Goal: Task Accomplishment & Management: Manage account settings

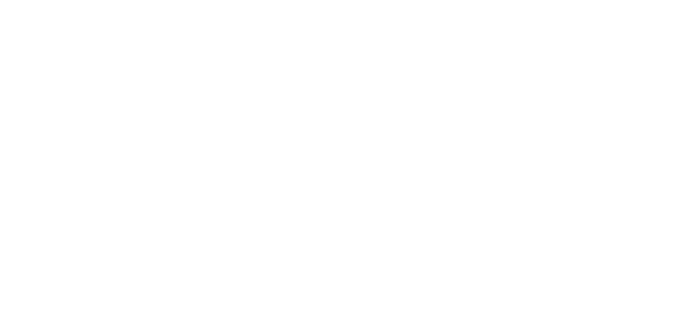
click at [470, 294] on div at bounding box center [430, 297] width 79 height 26
click at [447, 299] on button "button" at bounding box center [440, 296] width 13 height 13
click at [332, 170] on button "Clock Off" at bounding box center [303, 166] width 58 height 17
click at [470, 295] on div at bounding box center [430, 297] width 79 height 26
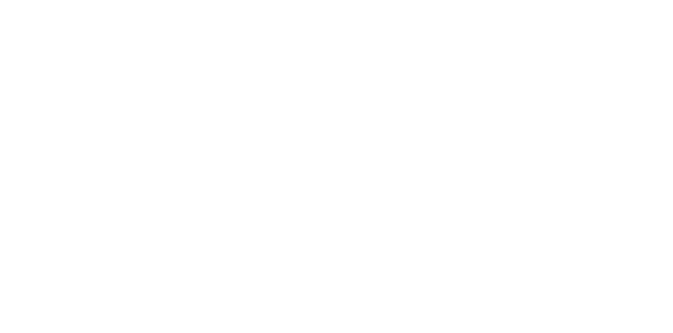
click at [562, 55] on button "Close" at bounding box center [543, 58] width 38 height 17
click at [139, 152] on button "Tracking" at bounding box center [89, 144] width 100 height 26
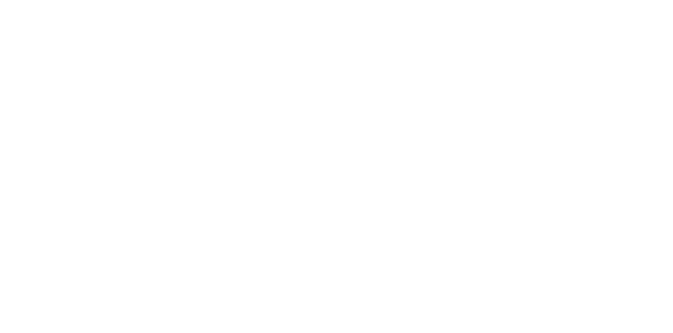
click at [562, 62] on button "Close" at bounding box center [543, 58] width 38 height 17
click at [634, 313] on div "Contact [PERSON_NAME] [PHONE_NUMBER] [EMAIL_ADDRESS][DOMAIN_NAME] Bill to [STRE…" at bounding box center [394, 275] width 479 height 105
click at [139, 149] on button "Tracking" at bounding box center [89, 144] width 100 height 26
click at [562, 57] on button "Close" at bounding box center [543, 58] width 38 height 17
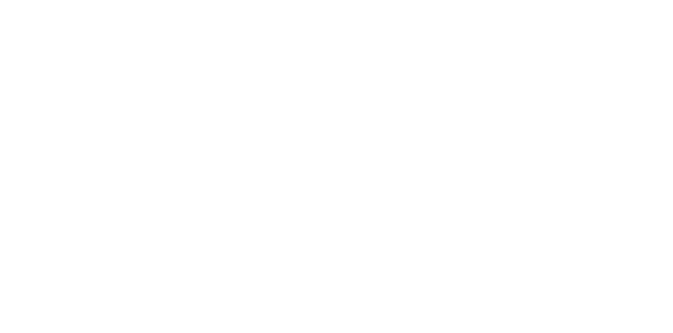
click at [634, 134] on div "Created by [PERSON_NAME] Created [DATE] Required [DATE] Assigned to Add team me…" at bounding box center [394, 139] width 479 height 136
click at [139, 146] on button "Tracking" at bounding box center [89, 144] width 100 height 26
click at [139, 84] on button "Collaborate" at bounding box center [89, 92] width 100 height 26
click at [602, 180] on p "TIO Lightbox 2300mm x 1300mm on Building.pdf" at bounding box center [399, 178] width 405 height 9
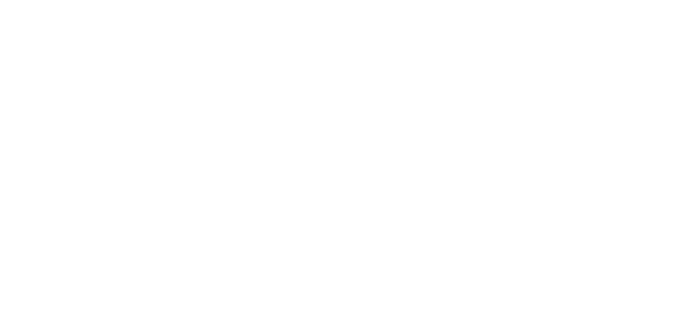
click at [602, 182] on p "TIO Lightbox 2300mm x 1300mm on Building.pdf" at bounding box center [399, 178] width 405 height 9
click at [460, 159] on div "[PERSON_NAME] 09:16am [DATE] TIO Lightbox 2300mm x 1300mm on Building.pdf Label…" at bounding box center [328, 205] width 263 height 95
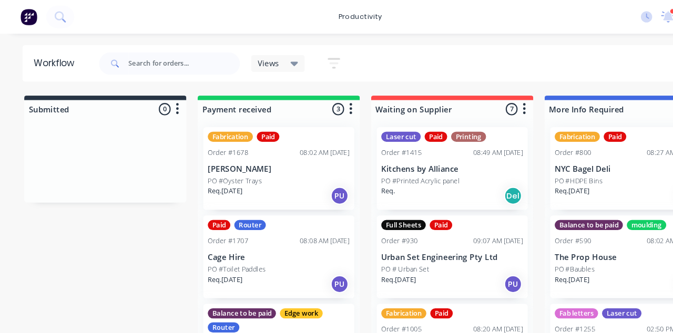
scroll to position [15, 0]
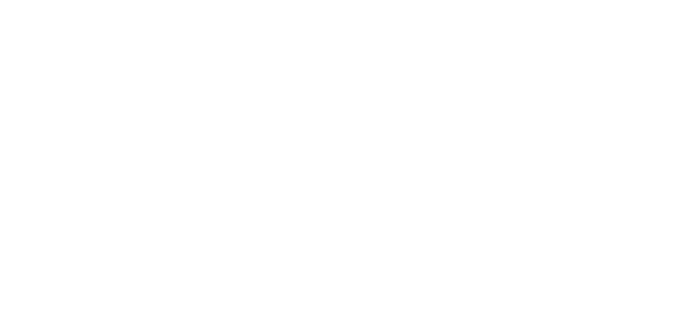
click at [139, 143] on button "Tracking" at bounding box center [89, 144] width 100 height 26
click at [139, 90] on button "Collaborate" at bounding box center [89, 92] width 100 height 26
